Goal: Information Seeking & Learning: Learn about a topic

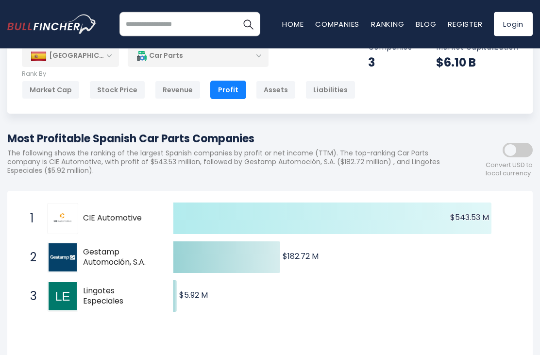
scroll to position [30, 0]
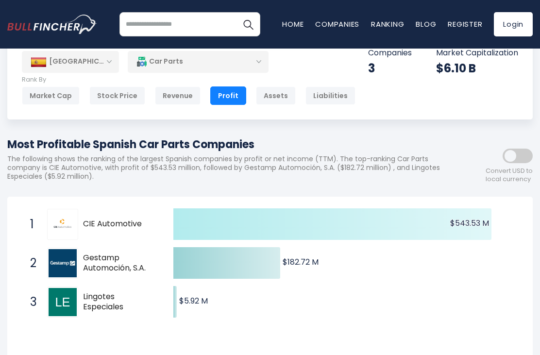
click at [523, 160] on span at bounding box center [518, 156] width 30 height 15
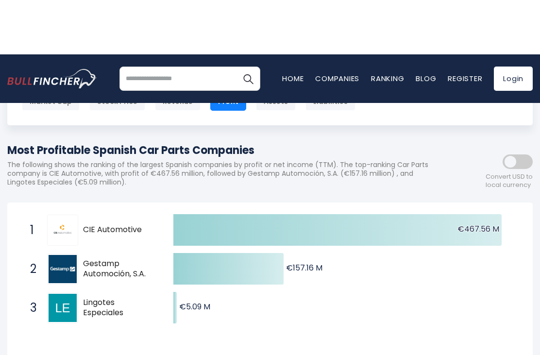
scroll to position [0, 0]
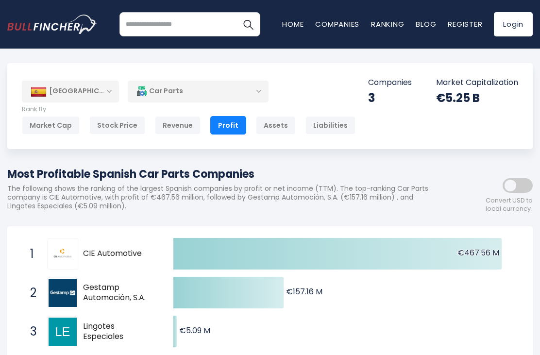
click at [170, 125] on div "Revenue" at bounding box center [178, 125] width 46 height 18
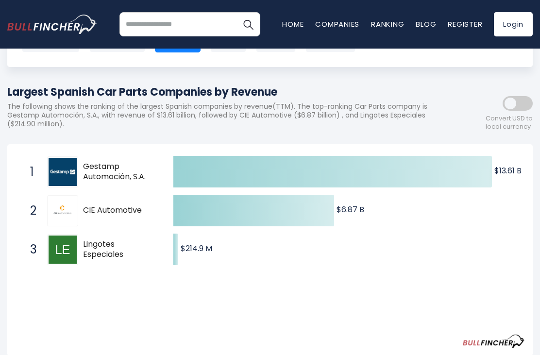
scroll to position [104, 0]
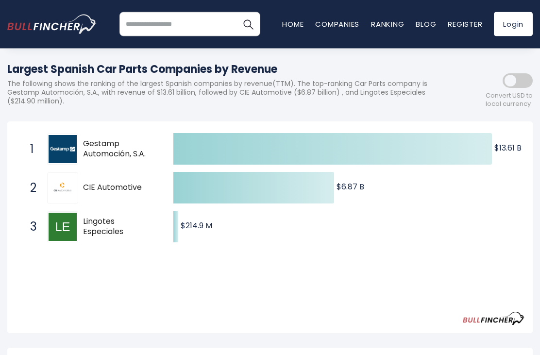
click at [521, 83] on span at bounding box center [518, 81] width 30 height 15
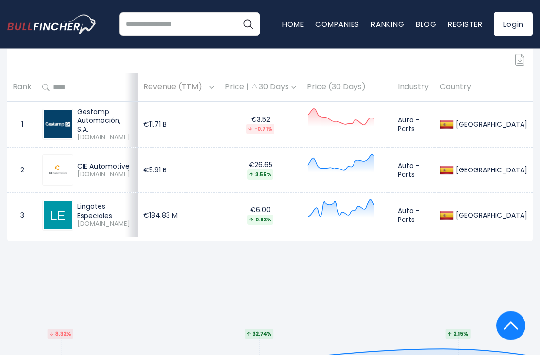
scroll to position [395, 0]
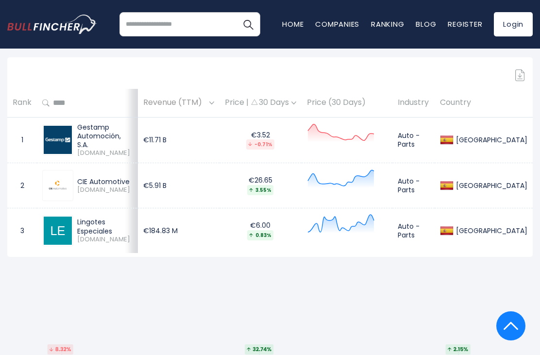
click at [207, 108] on span "Revenue (TTM)" at bounding box center [175, 102] width 64 height 15
click at [207, 106] on span "Revenue (TTM)" at bounding box center [175, 102] width 64 height 15
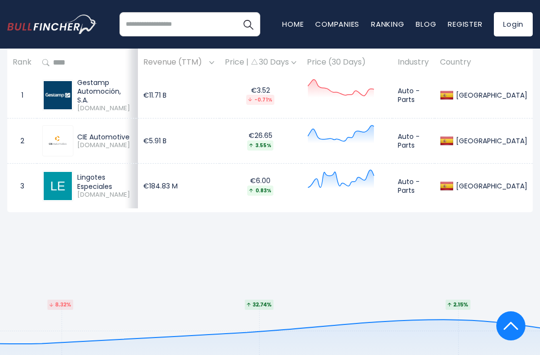
scroll to position [530, 0]
